Goal: Transaction & Acquisition: Purchase product/service

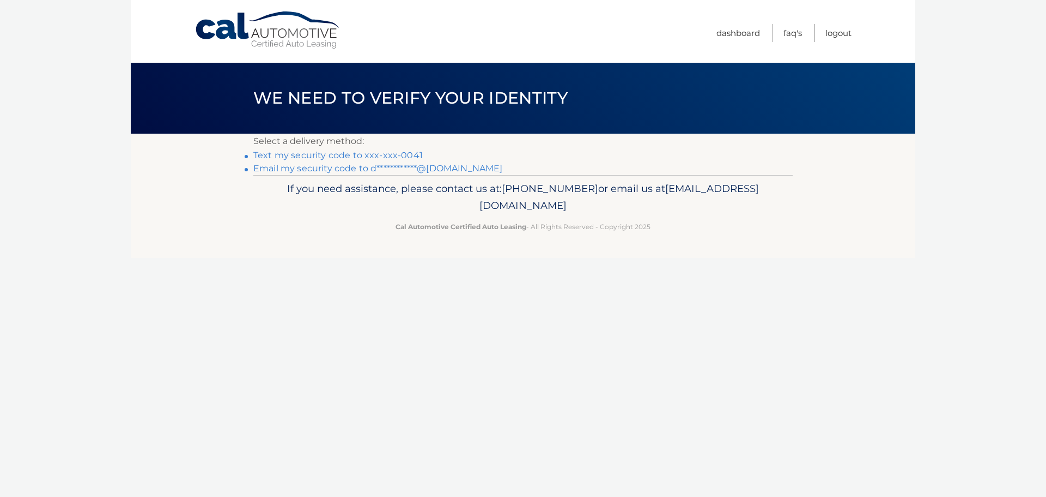
drag, startPoint x: 0, startPoint y: 0, endPoint x: 331, endPoint y: 154, distance: 365.3
click at [331, 154] on link "Text my security code to xxx-xxx-0041" at bounding box center [338, 155] width 170 height 10
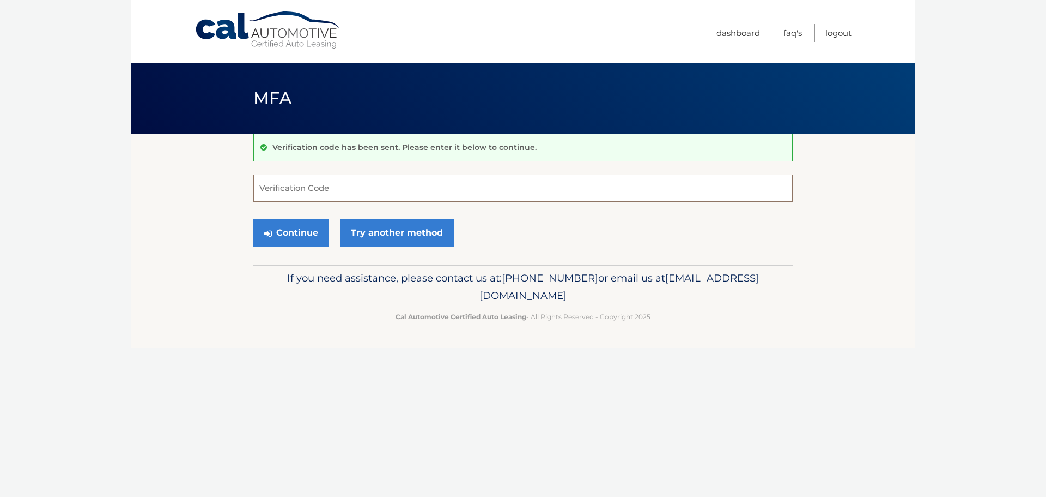
click at [328, 185] on input "Verification Code" at bounding box center [523, 187] width 540 height 27
type input "792669"
click at [308, 234] on button "Continue" at bounding box center [291, 232] width 76 height 27
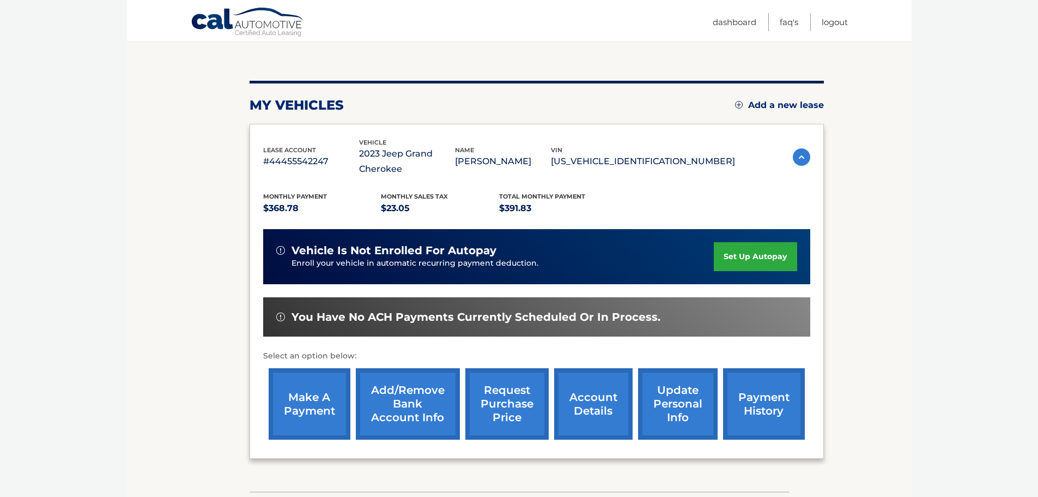
scroll to position [109, 0]
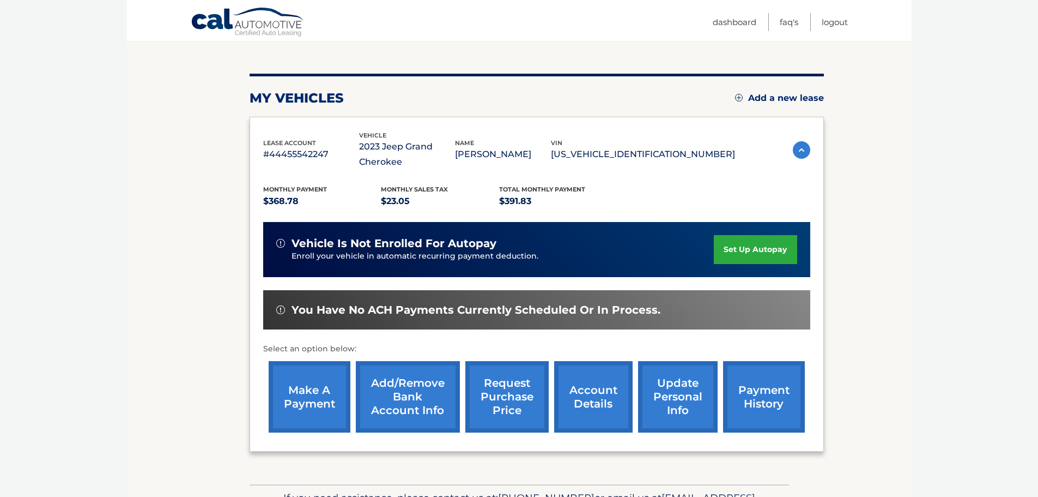
click at [320, 394] on link "make a payment" at bounding box center [310, 396] width 82 height 71
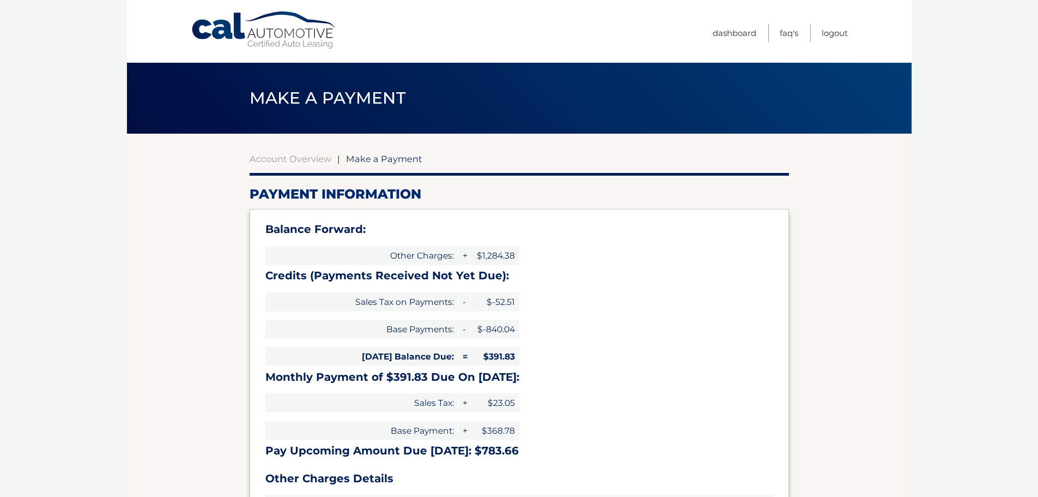
select select "YWUzNGI2OGYtNTkzYy00ZmEwLThkMjItZDgzZTM4ZGJmMDJk"
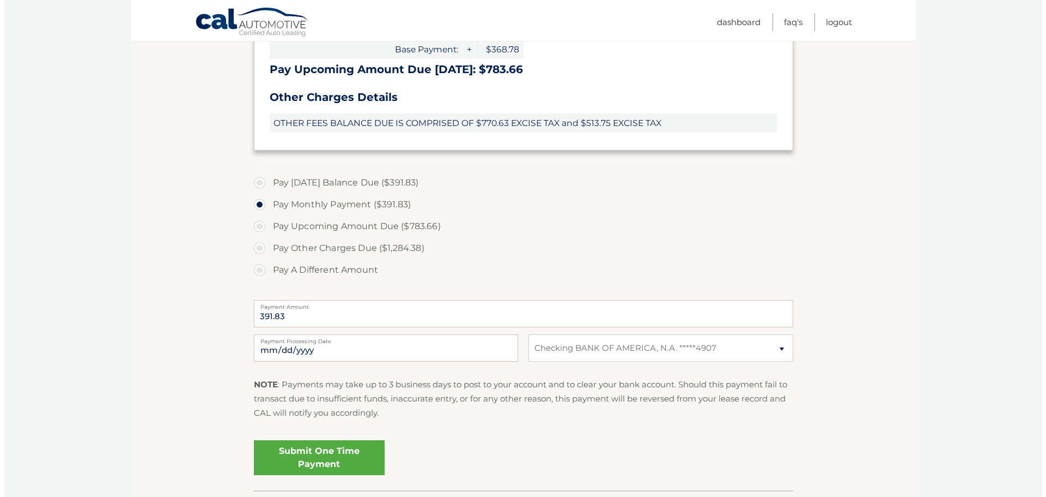
scroll to position [382, 0]
click at [346, 463] on link "Submit One Time Payment" at bounding box center [315, 456] width 131 height 35
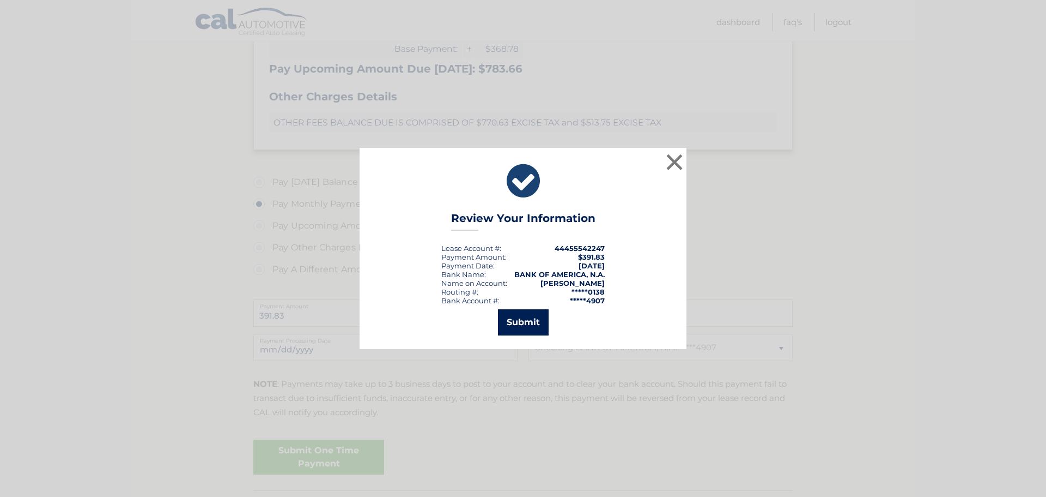
click at [518, 322] on button "Submit" at bounding box center [523, 322] width 51 height 26
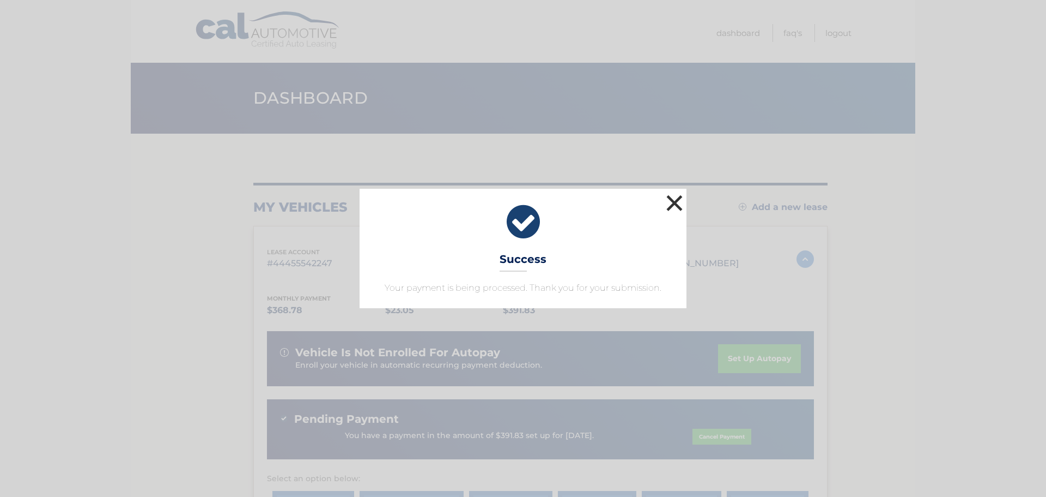
click at [671, 206] on button "×" at bounding box center [675, 203] width 22 height 22
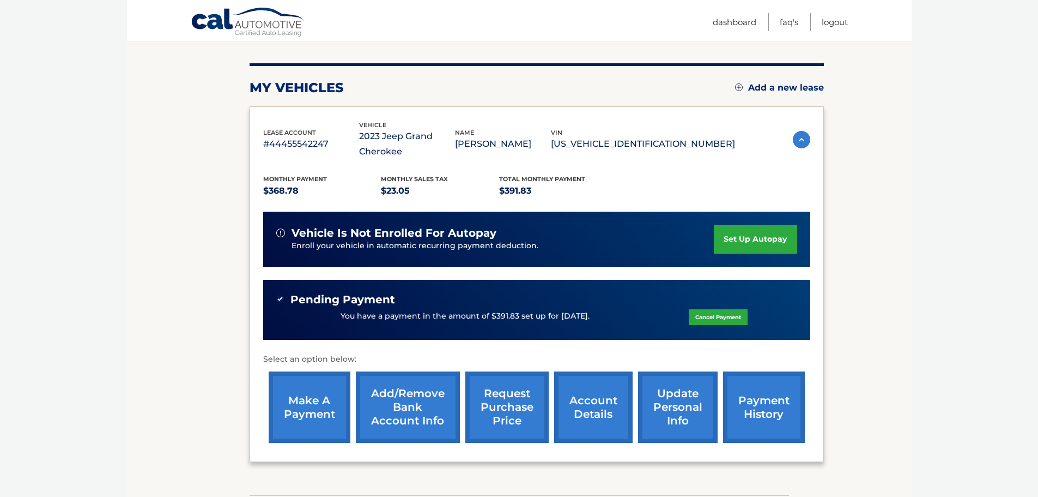
scroll to position [164, 0]
